Goal: Information Seeking & Learning: Learn about a topic

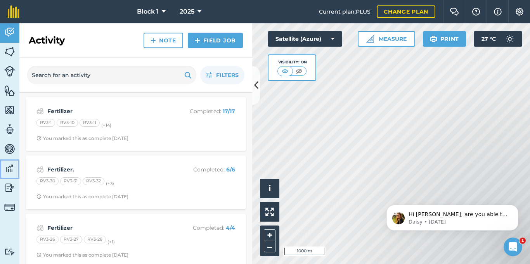
click at [6, 166] on img at bounding box center [9, 168] width 11 height 12
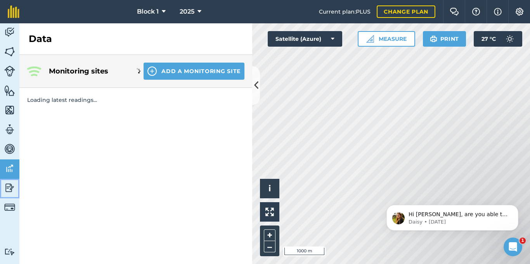
click at [7, 187] on img at bounding box center [9, 188] width 11 height 12
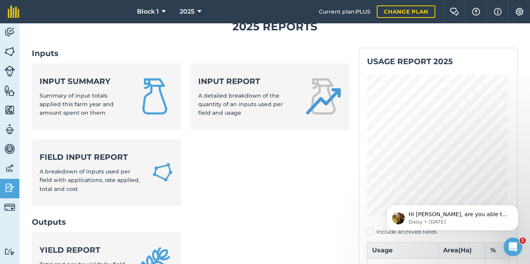
scroll to position [39, 0]
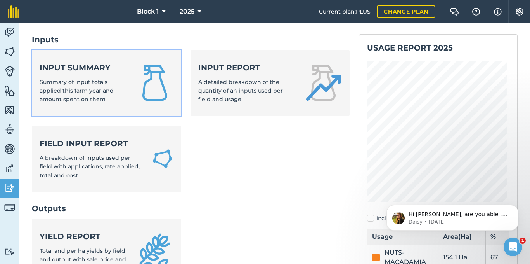
click at [97, 89] on span "Summary of input totals applied this farm year and amount spent on them" at bounding box center [77, 90] width 74 height 24
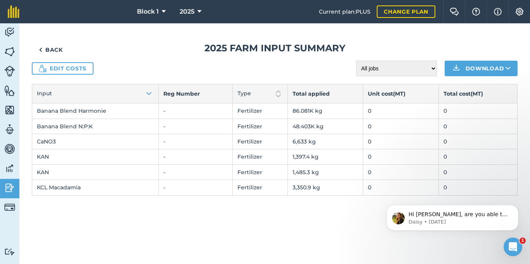
click at [305, 145] on td "6,633 kg" at bounding box center [325, 141] width 75 height 15
click at [427, 66] on select "All jobs Incomplete jobs Complete jobs" at bounding box center [397, 69] width 81 height 16
click at [389, 105] on td "0" at bounding box center [401, 110] width 76 height 15
click at [394, 68] on select "All jobs Incomplete jobs Complete jobs" at bounding box center [397, 69] width 81 height 16
select select "done"
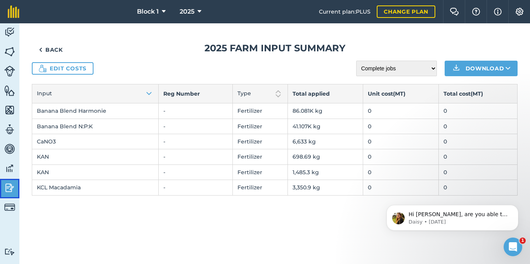
click at [9, 192] on img at bounding box center [9, 188] width 11 height 12
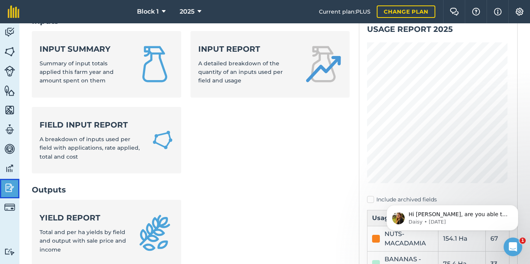
scroll to position [78, 0]
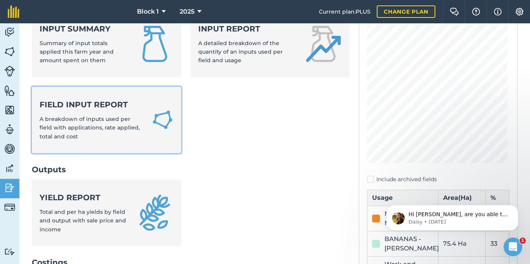
drag, startPoint x: 92, startPoint y: 121, endPoint x: 151, endPoint y: 170, distance: 75.8
click at [94, 121] on span "A breakdown of inputs used per field with applications, rate applied, total and…" at bounding box center [90, 127] width 100 height 24
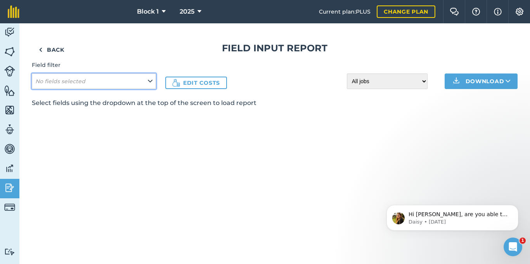
click at [151, 78] on icon at bounding box center [150, 81] width 5 height 9
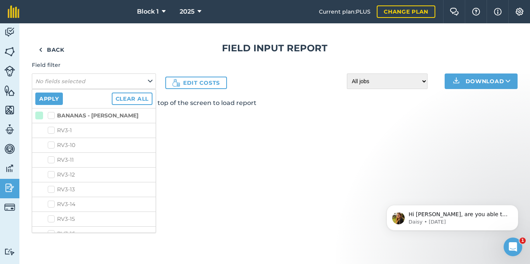
click at [54, 114] on label "BANANAS - [PERSON_NAME]" at bounding box center [93, 115] width 91 height 8
click at [53, 114] on input "BANANAS - [PERSON_NAME]" at bounding box center [50, 113] width 5 height 5
checkbox input "true"
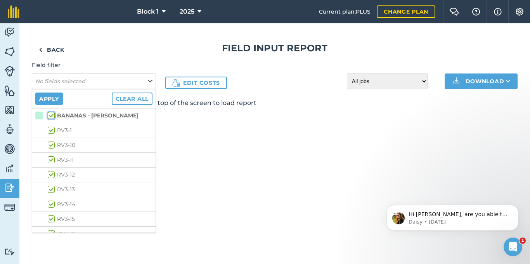
checkbox input "true"
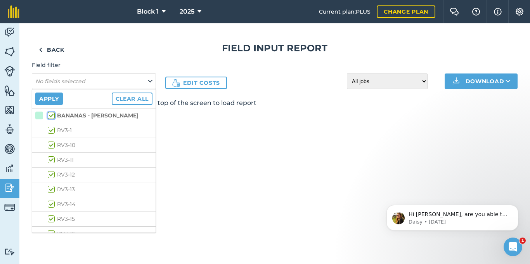
checkbox input "true"
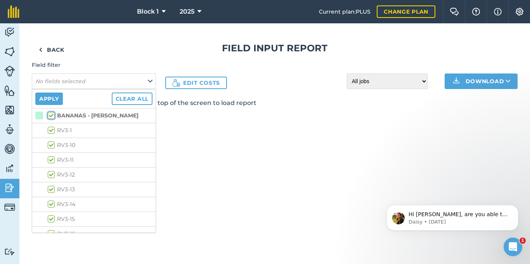
checkbox input "true"
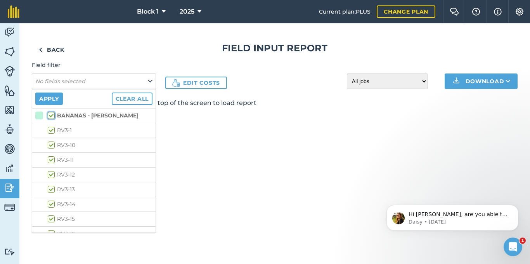
checkbox input "true"
click at [48, 97] on button "Apply" at bounding box center [49, 98] width 28 height 12
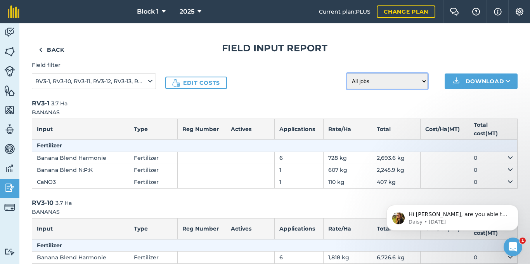
click at [415, 81] on select "All jobs Incomplete jobs Complete jobs" at bounding box center [387, 81] width 81 height 16
select select "done"
click at [347, 73] on select "All jobs Incomplete jobs Complete jobs" at bounding box center [387, 81] width 81 height 16
click at [50, 47] on link "Back" at bounding box center [52, 50] width 40 height 16
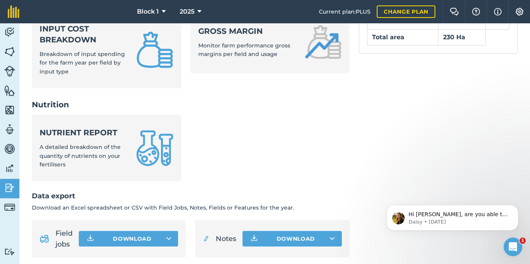
scroll to position [350, 0]
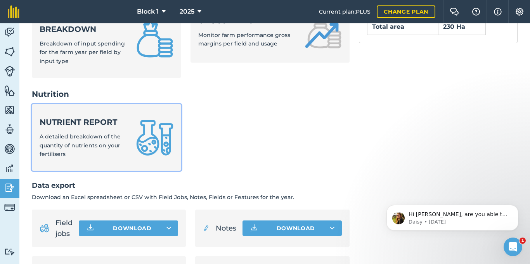
click at [85, 135] on span "A detailed breakdown of the quantity of nutrients on your fertilisers" at bounding box center [80, 145] width 81 height 24
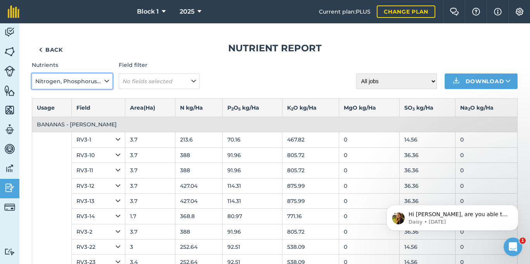
click at [108, 82] on icon at bounding box center [106, 81] width 5 height 9
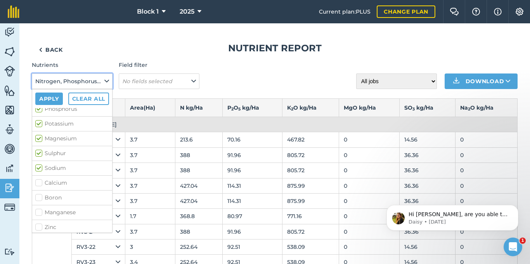
scroll to position [39, 0]
click at [36, 162] on label "Calcium" at bounding box center [72, 165] width 74 height 8
click at [36, 162] on input "Calcium" at bounding box center [37, 163] width 5 height 5
checkbox input "true"
click at [38, 181] on label "Boron" at bounding box center [72, 180] width 74 height 8
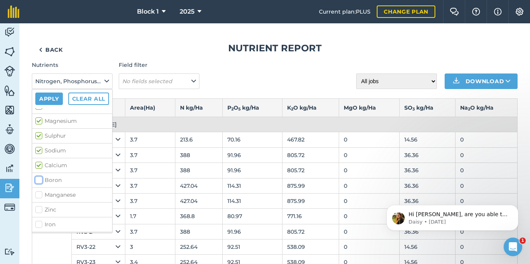
click at [38, 181] on input "Boron" at bounding box center [37, 178] width 5 height 5
checkbox input "true"
click at [39, 197] on label "Manganese" at bounding box center [72, 195] width 74 height 8
click at [39, 196] on input "Manganese" at bounding box center [37, 193] width 5 height 5
checkbox input "true"
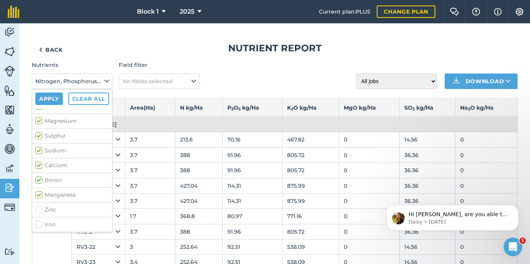
drag, startPoint x: 39, startPoint y: 209, endPoint x: 38, endPoint y: 219, distance: 10.5
click at [39, 209] on label "Zinc" at bounding box center [72, 209] width 74 height 8
click at [39, 209] on input "Zinc" at bounding box center [37, 207] width 5 height 5
checkbox input "true"
click at [39, 224] on label "Iron" at bounding box center [72, 224] width 74 height 8
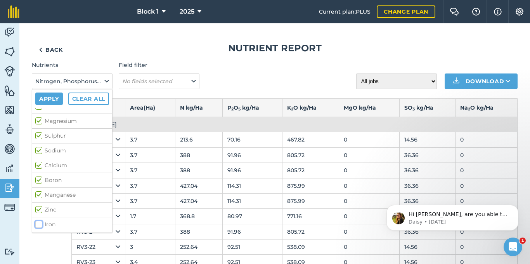
click at [39, 224] on input "Iron" at bounding box center [37, 222] width 5 height 5
checkbox input "true"
drag, startPoint x: 35, startPoint y: 195, endPoint x: 35, endPoint y: 203, distance: 9.0
click at [35, 195] on li "Selenium" at bounding box center [72, 195] width 80 height 15
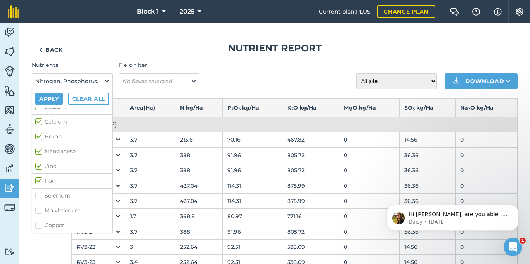
click at [36, 207] on label "Molybdenum" at bounding box center [72, 210] width 74 height 8
click at [36, 207] on input "Molybdenum" at bounding box center [37, 208] width 5 height 5
checkbox input "true"
drag, startPoint x: 38, startPoint y: 192, endPoint x: 40, endPoint y: 200, distance: 8.0
click at [40, 197] on label "Selenium" at bounding box center [72, 195] width 74 height 8
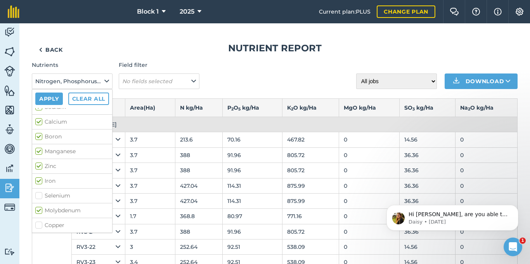
click at [40, 197] on input "Selenium" at bounding box center [37, 193] width 5 height 5
checkbox input "true"
click at [40, 227] on label "Copper" at bounding box center [72, 225] width 74 height 8
click at [40, 226] on input "Copper" at bounding box center [37, 223] width 5 height 5
checkbox input "true"
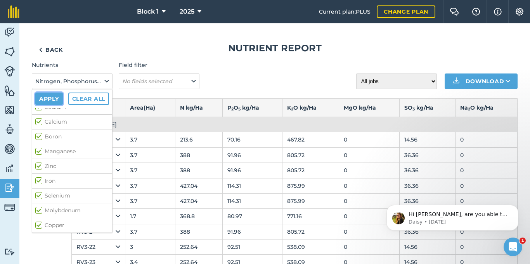
click at [52, 98] on button "Apply" at bounding box center [49, 98] width 28 height 12
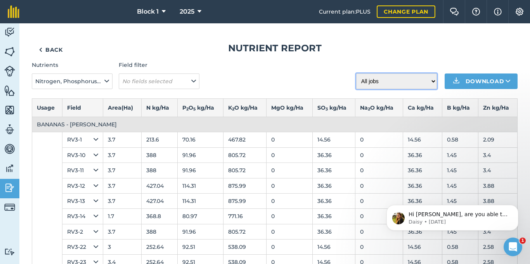
click at [428, 79] on select "All jobs Incomplete jobs Complete jobs" at bounding box center [397, 81] width 81 height 16
select select "done"
click at [357, 73] on select "All jobs Incomplete jobs Complete jobs" at bounding box center [397, 81] width 81 height 16
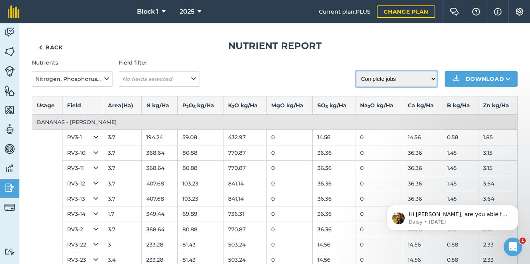
scroll to position [0, 0]
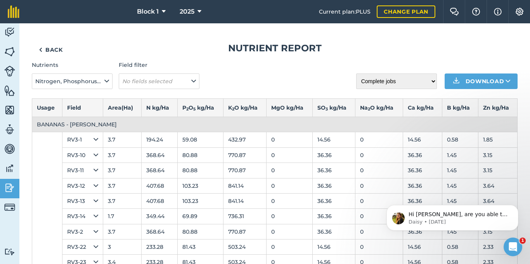
click at [200, 78] on div "Nutrients Nitrogen, Phosphorus, Potassium, Magnesium, Sulphur, Sodium, Calcium,…" at bounding box center [275, 75] width 486 height 28
click at [199, 78] on button "No fields selected" at bounding box center [159, 81] width 81 height 16
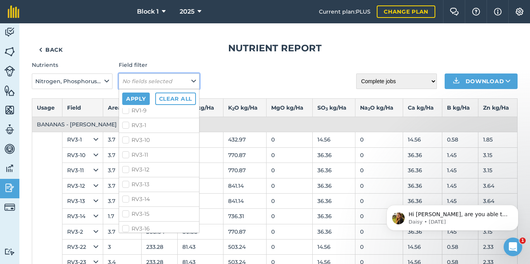
scroll to position [272, 0]
click at [125, 138] on label "RV3-1" at bounding box center [159, 139] width 74 height 8
click at [125, 138] on input "RV3-1" at bounding box center [124, 137] width 5 height 5
checkbox input "true"
click at [124, 153] on label "RV3-10" at bounding box center [159, 154] width 74 height 8
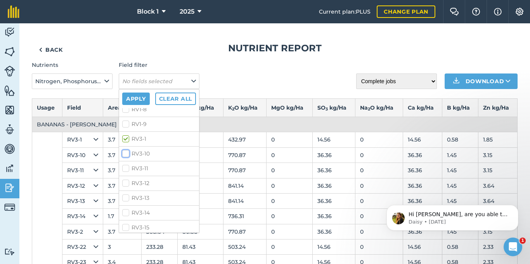
click at [124, 153] on input "RV3-10" at bounding box center [124, 152] width 5 height 5
checkbox input "true"
drag, startPoint x: 125, startPoint y: 166, endPoint x: 125, endPoint y: 172, distance: 6.2
click at [125, 168] on label "RV3-11" at bounding box center [159, 168] width 74 height 8
click at [125, 168] on input "RV3-11" at bounding box center [124, 166] width 5 height 5
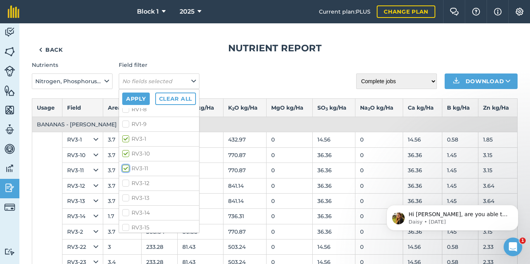
checkbox input "true"
click at [123, 177] on li "RV3-12" at bounding box center [159, 183] width 80 height 15
drag, startPoint x: 123, startPoint y: 184, endPoint x: 128, endPoint y: 208, distance: 24.9
click at [123, 185] on label "RV3-12" at bounding box center [159, 183] width 74 height 8
click at [123, 184] on input "RV3-12" at bounding box center [124, 181] width 5 height 5
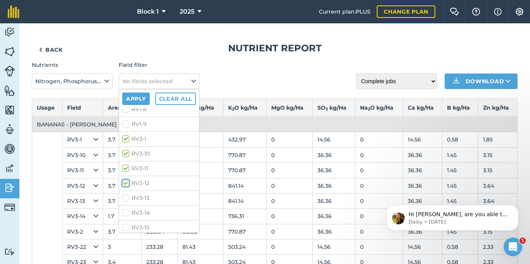
checkbox input "true"
click at [124, 202] on label "RV3-13" at bounding box center [159, 198] width 74 height 8
click at [124, 199] on input "RV3-13" at bounding box center [124, 196] width 5 height 5
checkbox input "true"
click at [125, 211] on label "RV3-14" at bounding box center [159, 213] width 74 height 8
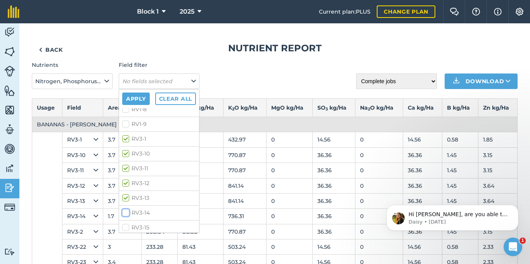
click at [125, 211] on input "RV3-14" at bounding box center [124, 211] width 5 height 5
checkbox input "true"
click at [127, 148] on label "RV3-2" at bounding box center [159, 146] width 74 height 8
click at [127, 147] on input "RV3-2" at bounding box center [124, 144] width 5 height 5
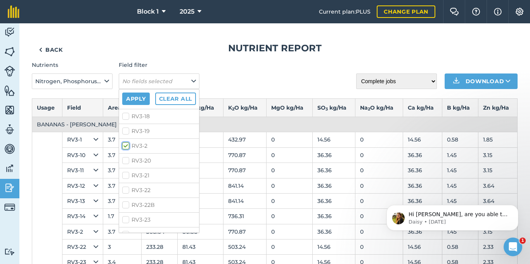
checkbox input "true"
click at [127, 153] on label "RV3-22" at bounding box center [159, 151] width 74 height 8
click at [127, 152] on input "RV3-22" at bounding box center [124, 149] width 5 height 5
checkbox input "true"
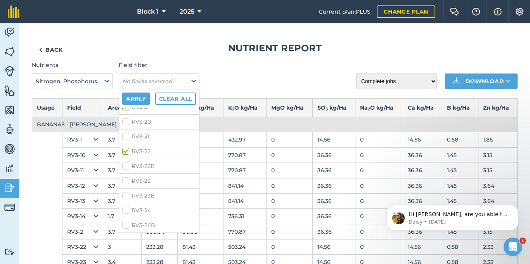
click at [127, 180] on label "RV3-23" at bounding box center [159, 181] width 74 height 8
click at [127, 180] on input "RV3-23" at bounding box center [124, 179] width 5 height 5
checkbox input "true"
click at [127, 208] on label "RV3-24" at bounding box center [159, 210] width 74 height 8
click at [127, 208] on input "RV3-24" at bounding box center [124, 208] width 5 height 5
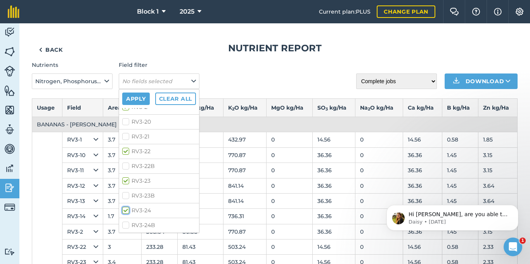
checkbox input "true"
click at [125, 163] on label "RV3-25" at bounding box center [159, 162] width 74 height 8
click at [125, 163] on input "RV3-25" at bounding box center [124, 160] width 5 height 5
checkbox input "true"
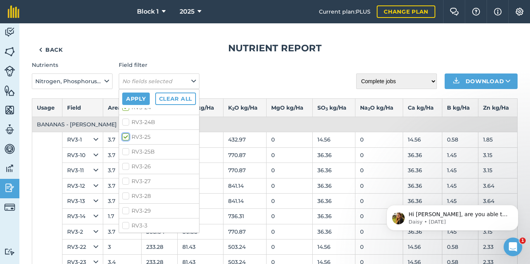
scroll to position [583, 0]
click at [123, 210] on label "RV3-3" at bounding box center [159, 212] width 74 height 8
click at [123, 210] on input "RV3-3" at bounding box center [124, 210] width 5 height 5
checkbox input "true"
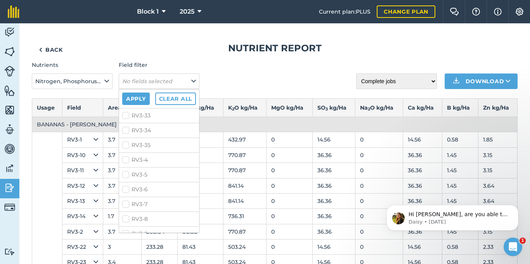
click at [128, 160] on label "RV3-4" at bounding box center [159, 160] width 74 height 8
click at [127, 160] on input "RV3-4" at bounding box center [124, 158] width 5 height 5
checkbox input "true"
click at [129, 175] on label "RV3-5" at bounding box center [159, 174] width 74 height 8
click at [127, 175] on input "RV3-5" at bounding box center [124, 172] width 5 height 5
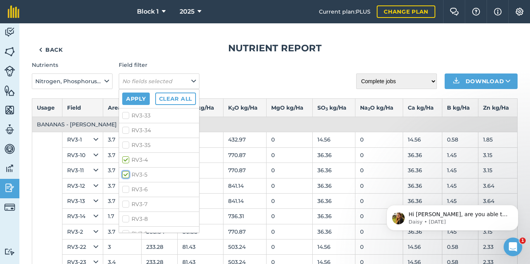
checkbox input "true"
drag, startPoint x: 128, startPoint y: 191, endPoint x: 128, endPoint y: 200, distance: 8.9
click at [128, 191] on label "RV3-6" at bounding box center [159, 189] width 74 height 8
click at [127, 190] on input "RV3-6" at bounding box center [124, 187] width 5 height 5
checkbox input "true"
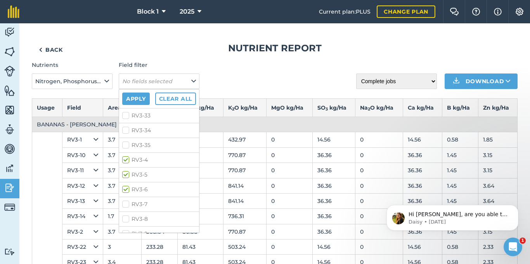
drag, startPoint x: 127, startPoint y: 204, endPoint x: 126, endPoint y: 210, distance: 6.6
click at [127, 205] on label "RV3-7" at bounding box center [159, 204] width 74 height 8
click at [127, 205] on input "RV3-7" at bounding box center [124, 202] width 5 height 5
checkbox input "true"
click at [125, 216] on label "RV3-8" at bounding box center [159, 219] width 74 height 8
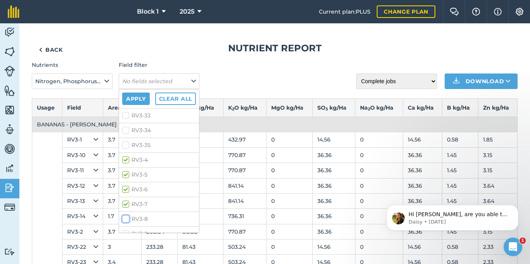
click at [125, 216] on input "RV3-8" at bounding box center [124, 217] width 5 height 5
checkbox input "true"
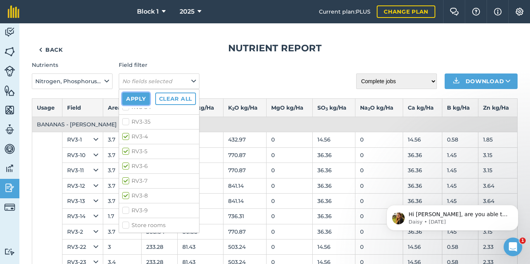
click at [141, 102] on button "Apply" at bounding box center [136, 98] width 28 height 12
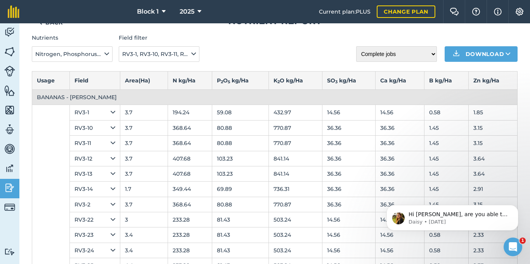
scroll to position [39, 0]
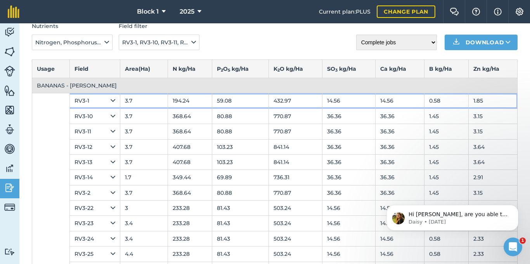
click at [183, 97] on td "194.24" at bounding box center [190, 100] width 45 height 15
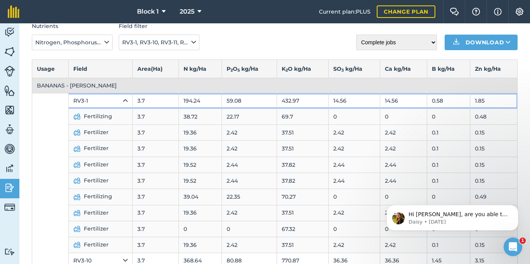
click at [123, 101] on icon at bounding box center [125, 100] width 5 height 9
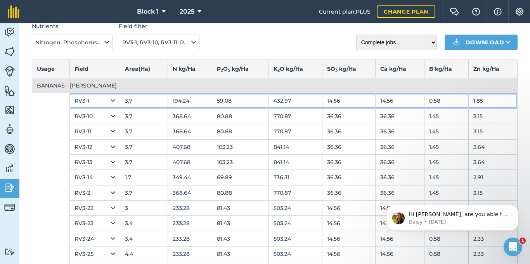
click at [113, 101] on icon at bounding box center [113, 100] width 5 height 9
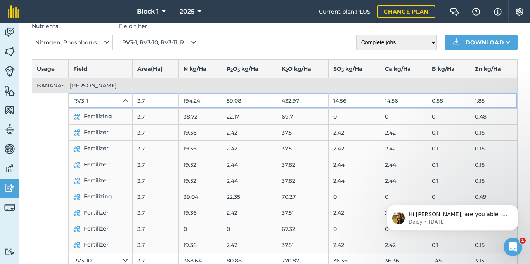
scroll to position [78, 0]
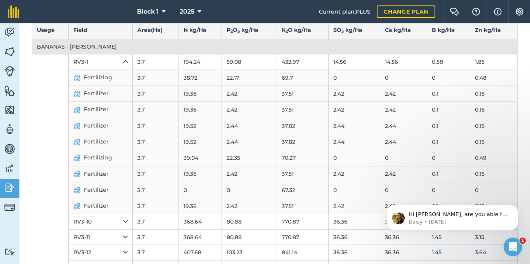
click at [296, 197] on td "67.32" at bounding box center [303, 190] width 52 height 16
click at [197, 188] on td "0" at bounding box center [200, 190] width 43 height 16
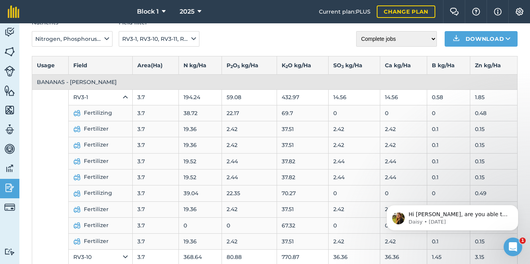
scroll to position [0, 0]
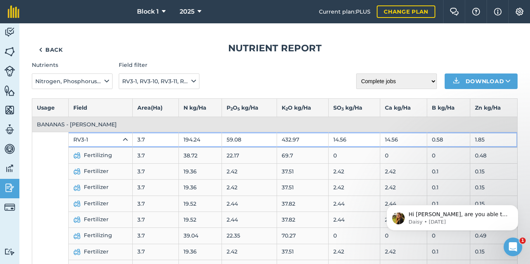
click at [123, 135] on td "RV3-1" at bounding box center [100, 139] width 64 height 15
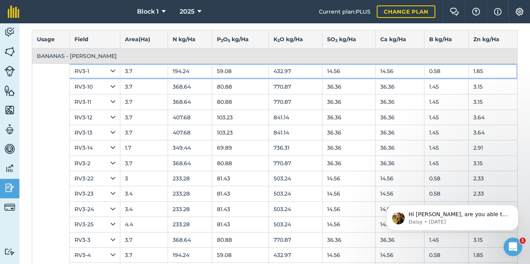
scroll to position [78, 0]
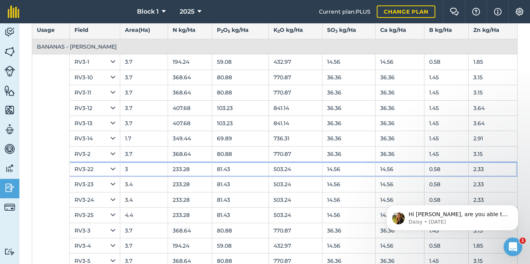
click at [111, 169] on icon at bounding box center [113, 169] width 5 height 9
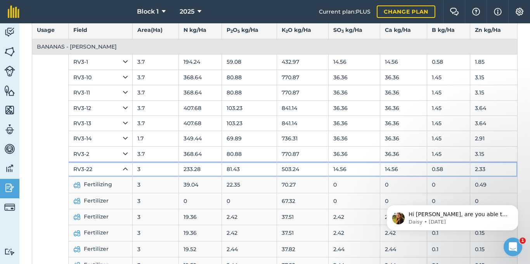
click at [123, 169] on icon at bounding box center [125, 169] width 5 height 9
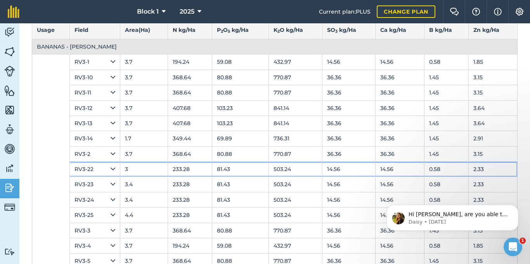
scroll to position [0, 0]
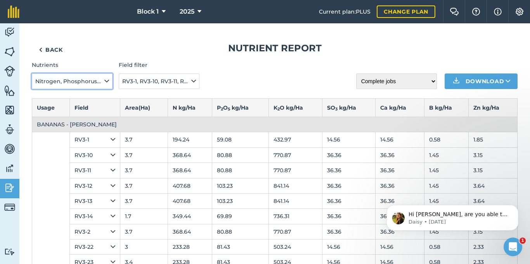
click at [104, 83] on icon at bounding box center [106, 81] width 5 height 9
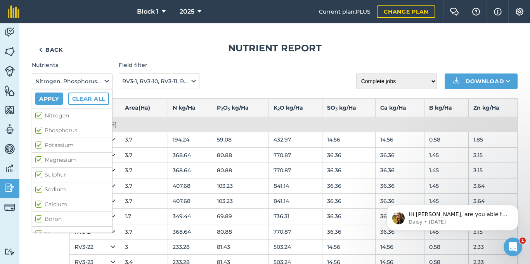
drag, startPoint x: 40, startPoint y: 158, endPoint x: 43, endPoint y: 170, distance: 13.2
click at [40, 159] on label "Magnesium" at bounding box center [72, 160] width 74 height 8
click at [40, 159] on input "Magnesium" at bounding box center [37, 158] width 5 height 5
checkbox input "false"
drag, startPoint x: 43, startPoint y: 171, endPoint x: 41, endPoint y: 177, distance: 5.7
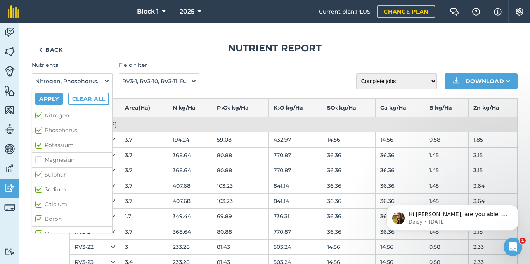
click at [43, 172] on label "Sulphur" at bounding box center [72, 174] width 74 height 8
click at [40, 172] on input "Sulphur" at bounding box center [37, 172] width 5 height 5
checkbox input "false"
drag, startPoint x: 39, startPoint y: 189, endPoint x: 38, endPoint y: 197, distance: 8.2
click at [39, 190] on label "Sodium" at bounding box center [72, 189] width 74 height 8
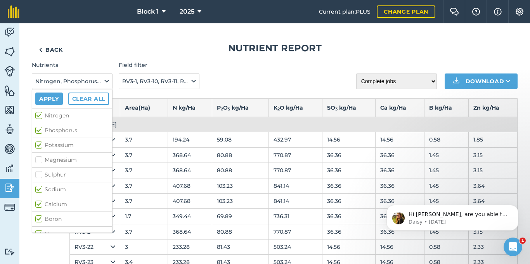
click at [39, 190] on input "Sodium" at bounding box center [37, 187] width 5 height 5
checkbox input "false"
click at [38, 203] on label "Calcium" at bounding box center [72, 204] width 74 height 8
click at [38, 203] on input "Calcium" at bounding box center [37, 202] width 5 height 5
checkbox input "false"
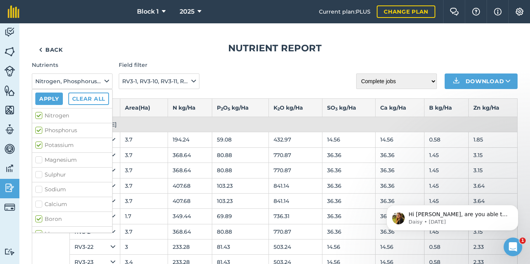
drag, startPoint x: 38, startPoint y: 214, endPoint x: 47, endPoint y: 214, distance: 9.0
click at [39, 215] on label "Boron" at bounding box center [72, 219] width 74 height 8
click at [39, 215] on input "Boron" at bounding box center [37, 217] width 5 height 5
checkbox input "false"
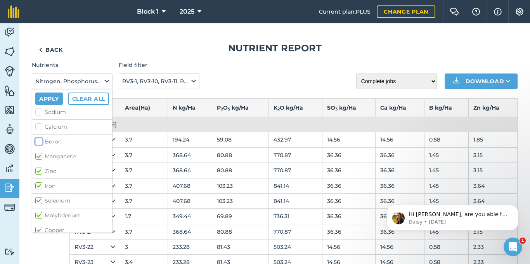
scroll to position [78, 0]
click at [38, 123] on label "Calcium" at bounding box center [72, 126] width 74 height 8
click at [38, 123] on input "Calcium" at bounding box center [37, 124] width 5 height 5
checkbox input "true"
click at [38, 157] on label "Manganese" at bounding box center [72, 156] width 74 height 8
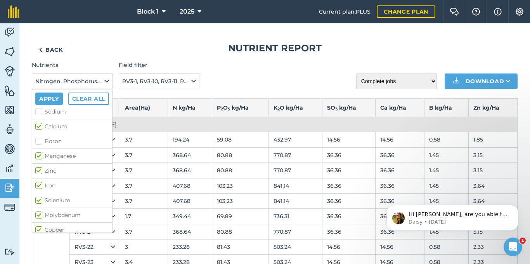
click at [38, 157] on input "Manganese" at bounding box center [37, 154] width 5 height 5
checkbox input "false"
drag, startPoint x: 38, startPoint y: 172, endPoint x: 38, endPoint y: 183, distance: 10.1
click at [38, 174] on label "Zinc" at bounding box center [72, 171] width 74 height 8
click at [38, 172] on input "Zinc" at bounding box center [37, 169] width 5 height 5
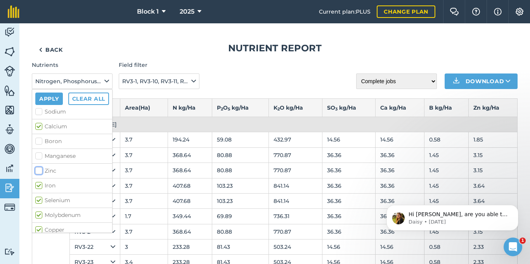
checkbox input "false"
click at [38, 186] on label "Iron" at bounding box center [72, 185] width 74 height 8
click at [38, 186] on input "Iron" at bounding box center [37, 183] width 5 height 5
checkbox input "false"
drag, startPoint x: 37, startPoint y: 197, endPoint x: 37, endPoint y: 202, distance: 4.7
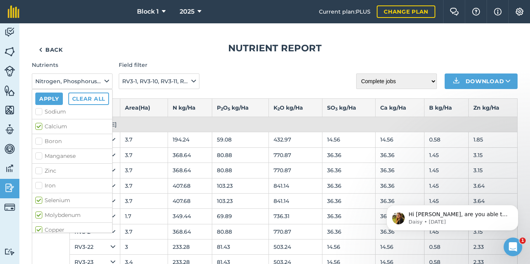
click at [37, 199] on label "Selenium" at bounding box center [72, 200] width 74 height 8
click at [37, 199] on input "Selenium" at bounding box center [37, 198] width 5 height 5
checkbox input "false"
click at [37, 210] on li "Molybdenum" at bounding box center [72, 214] width 80 height 15
click at [37, 228] on label "Copper" at bounding box center [72, 230] width 74 height 8
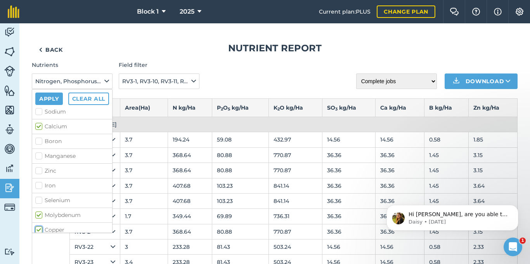
click at [37, 228] on input "Copper" at bounding box center [37, 228] width 5 height 5
checkbox input "false"
click at [37, 217] on label "Molybdenum" at bounding box center [72, 215] width 74 height 8
click at [37, 216] on input "Molybdenum" at bounding box center [37, 213] width 5 height 5
checkbox input "false"
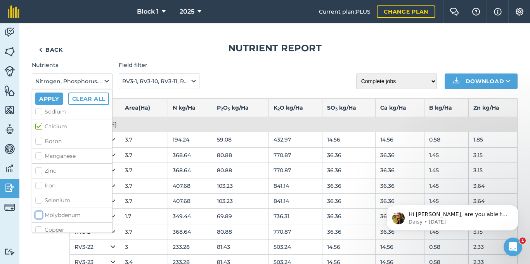
scroll to position [82, 0]
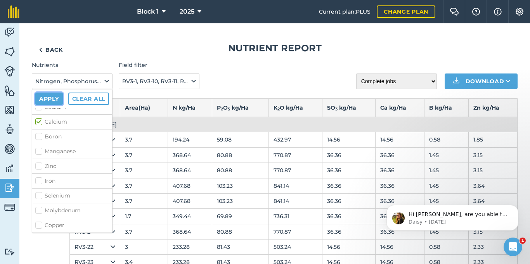
click at [47, 99] on button "Apply" at bounding box center [49, 98] width 28 height 12
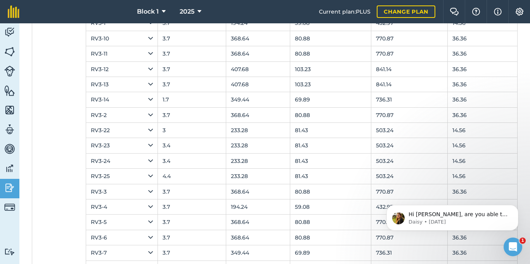
scroll to position [0, 0]
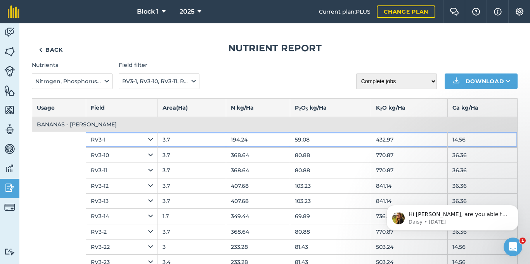
click at [148, 141] on icon at bounding box center [150, 139] width 5 height 9
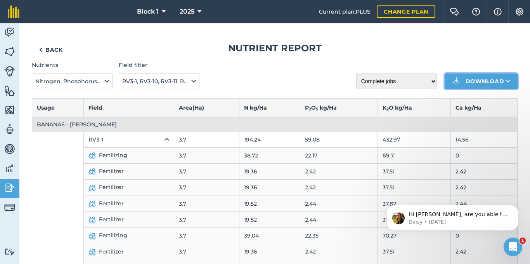
click at [506, 78] on icon at bounding box center [508, 81] width 5 height 8
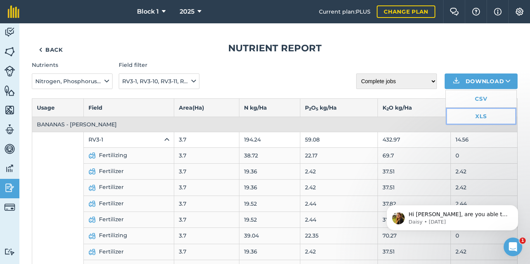
click at [477, 118] on link "XLS" at bounding box center [481, 116] width 71 height 17
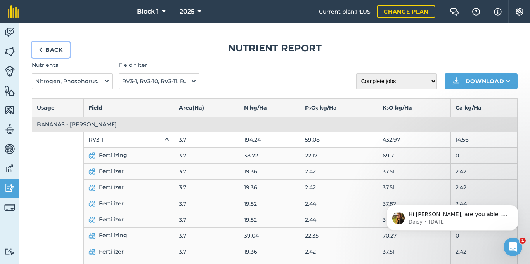
click at [49, 47] on link "Back" at bounding box center [51, 50] width 38 height 16
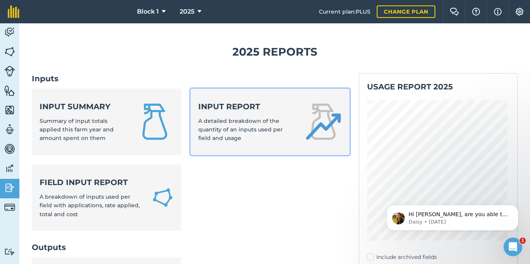
click at [240, 130] on span "A detailed breakdown of the quantity of an inputs used per field and usage" at bounding box center [240, 129] width 85 height 24
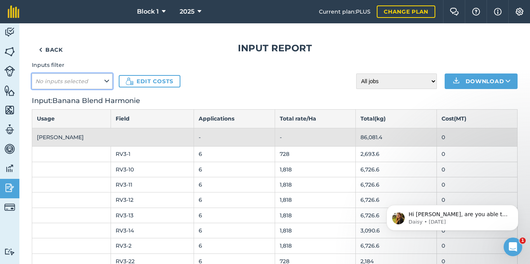
click at [103, 79] on button "No inputs selected" at bounding box center [72, 81] width 81 height 16
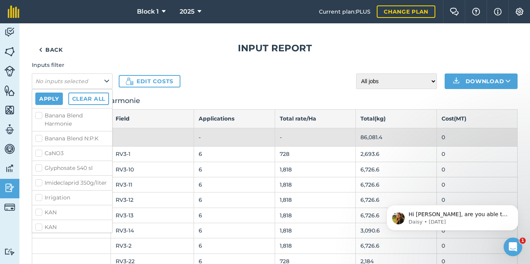
drag, startPoint x: 41, startPoint y: 117, endPoint x: 40, endPoint y: 133, distance: 16.4
click at [41, 117] on label "Banana Blend Harmonie" at bounding box center [72, 119] width 74 height 16
click at [40, 117] on input "Banana Blend Harmonie" at bounding box center [37, 113] width 5 height 5
checkbox input "true"
drag, startPoint x: 40, startPoint y: 138, endPoint x: 40, endPoint y: 144, distance: 5.8
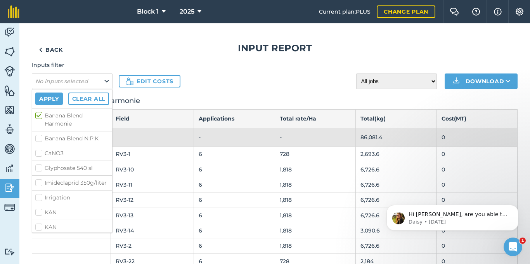
click at [40, 139] on label "Banana Blend N:P:K" at bounding box center [72, 138] width 74 height 8
click at [40, 139] on input "Banana Blend N:P:K" at bounding box center [37, 136] width 5 height 5
checkbox input "true"
click at [40, 154] on label "CaNO3" at bounding box center [72, 153] width 74 height 8
click at [40, 154] on input "CaNO3" at bounding box center [37, 151] width 5 height 5
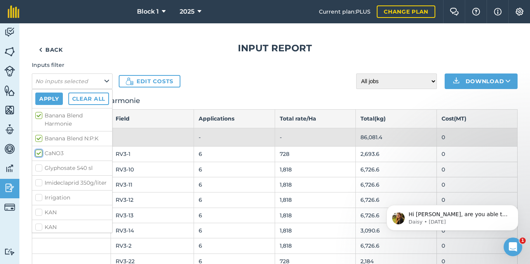
checkbox input "true"
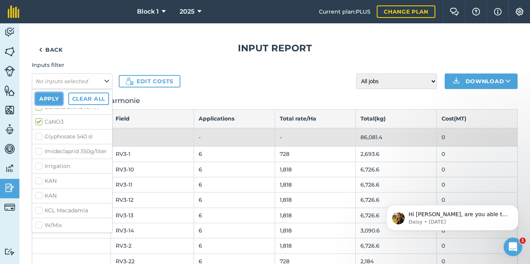
drag, startPoint x: 52, startPoint y: 96, endPoint x: 78, endPoint y: 97, distance: 26.4
click at [54, 97] on button "Apply" at bounding box center [49, 98] width 28 height 12
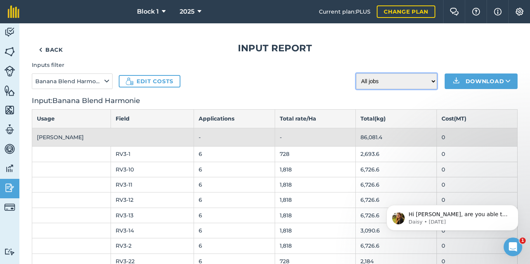
click at [430, 81] on select "All jobs Incomplete jobs Complete jobs" at bounding box center [397, 81] width 81 height 16
click at [357, 73] on select "All jobs Incomplete jobs Complete jobs" at bounding box center [397, 81] width 81 height 16
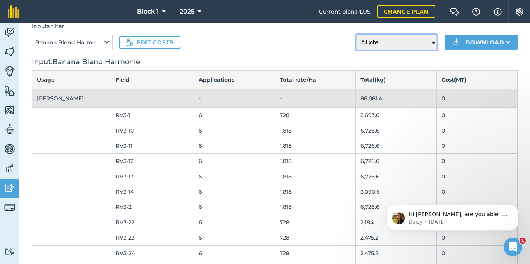
click at [425, 42] on select "All jobs Incomplete jobs Complete jobs" at bounding box center [397, 43] width 81 height 16
click at [357, 35] on select "All jobs Incomplete jobs Complete jobs" at bounding box center [397, 43] width 81 height 16
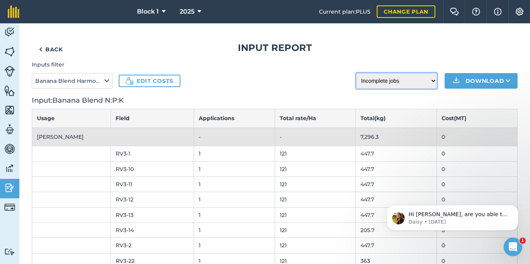
scroll to position [0, 0]
click at [427, 80] on select "All jobs Incomplete jobs Complete jobs" at bounding box center [397, 81] width 81 height 16
select select "done"
click at [357, 73] on select "All jobs Incomplete jobs Complete jobs" at bounding box center [397, 81] width 81 height 16
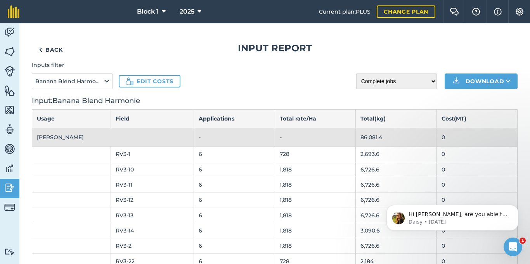
click at [128, 153] on td "RV3-1" at bounding box center [152, 153] width 83 height 15
